Goal: Find specific page/section: Find specific page/section

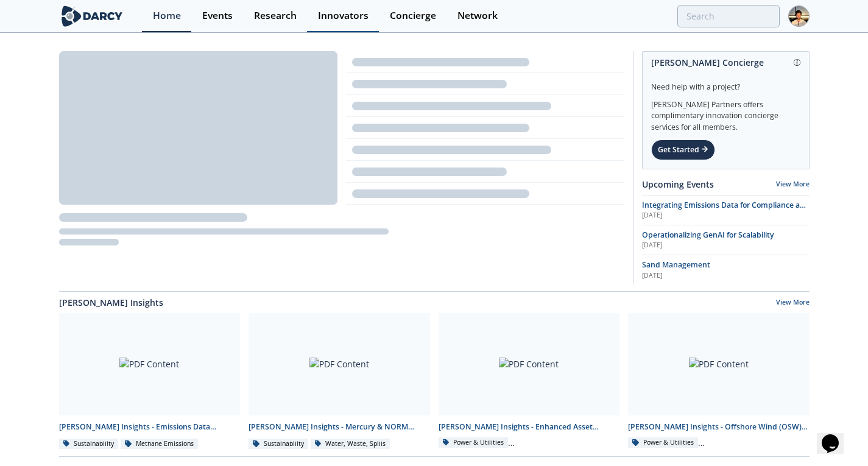
click at [334, 15] on div "Innovators" at bounding box center [343, 16] width 51 height 10
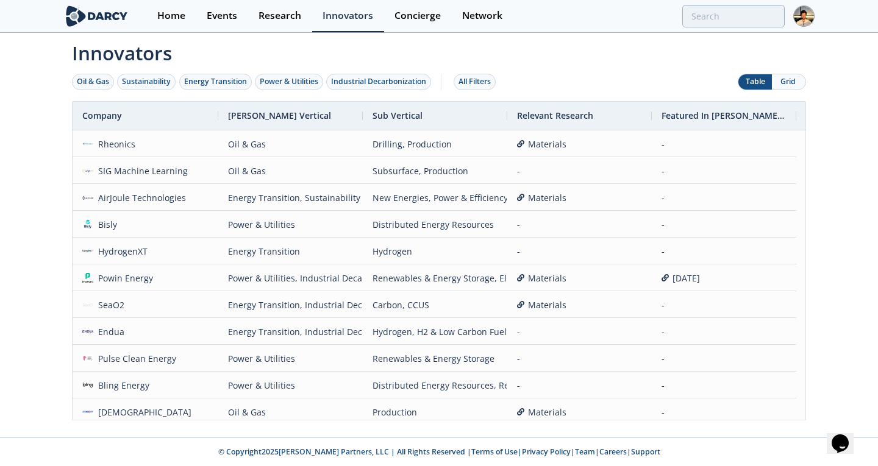
click at [794, 80] on button "Grid" at bounding box center [789, 81] width 34 height 15
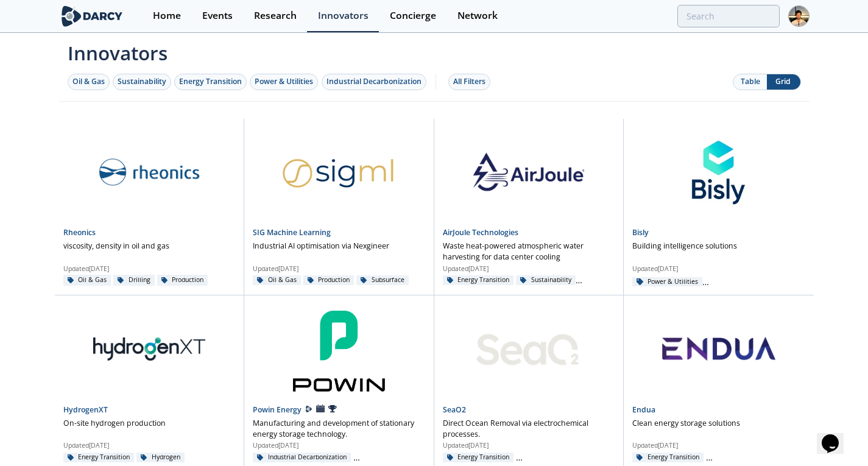
click at [758, 81] on button "Table" at bounding box center [751, 81] width 34 height 15
